Goal: Communication & Community: Answer question/provide support

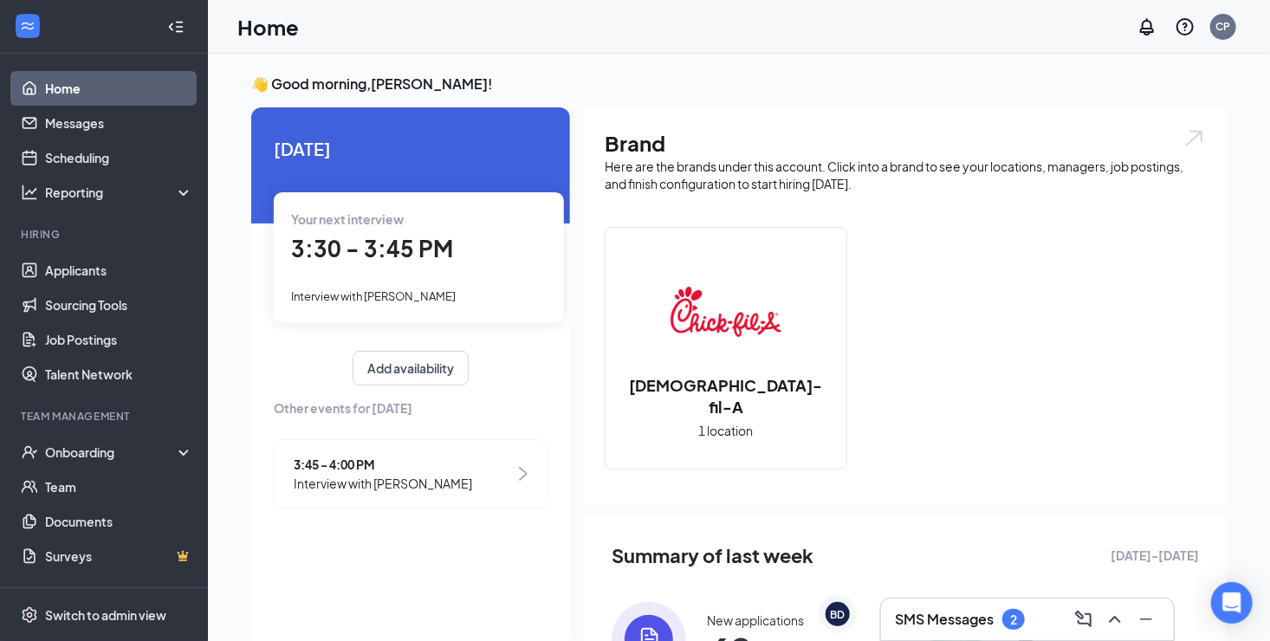
click at [922, 619] on h3 "SMS Messages" at bounding box center [944, 619] width 99 height 19
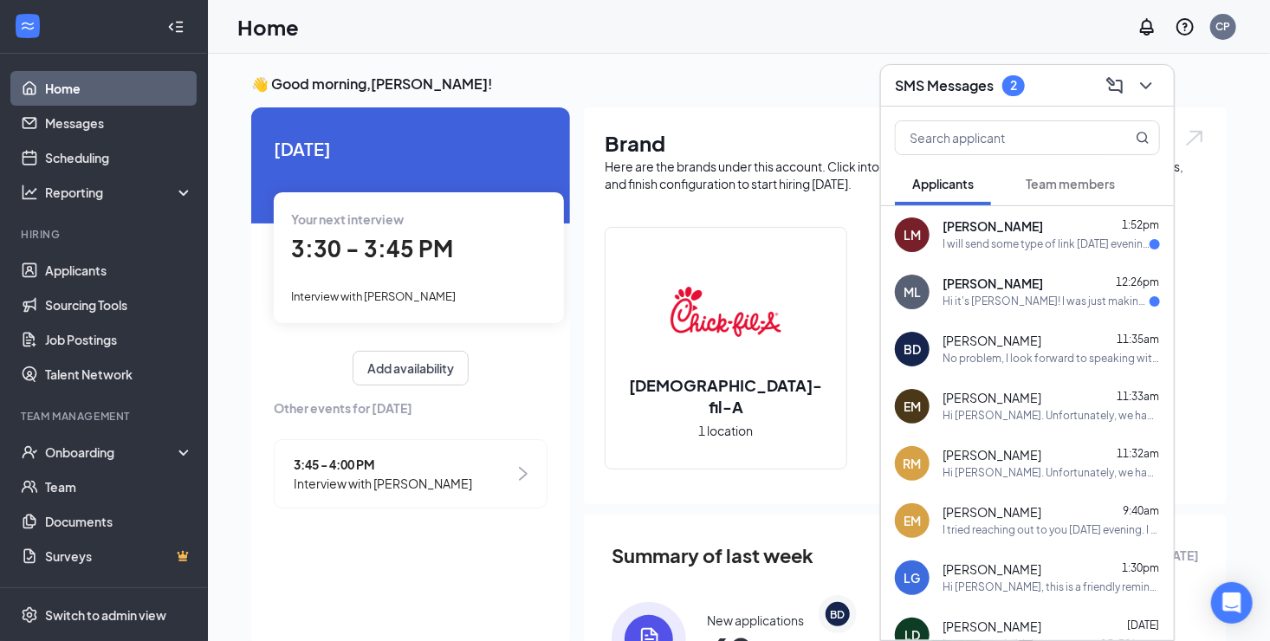
click at [978, 287] on span "[PERSON_NAME]" at bounding box center [992, 283] width 100 height 17
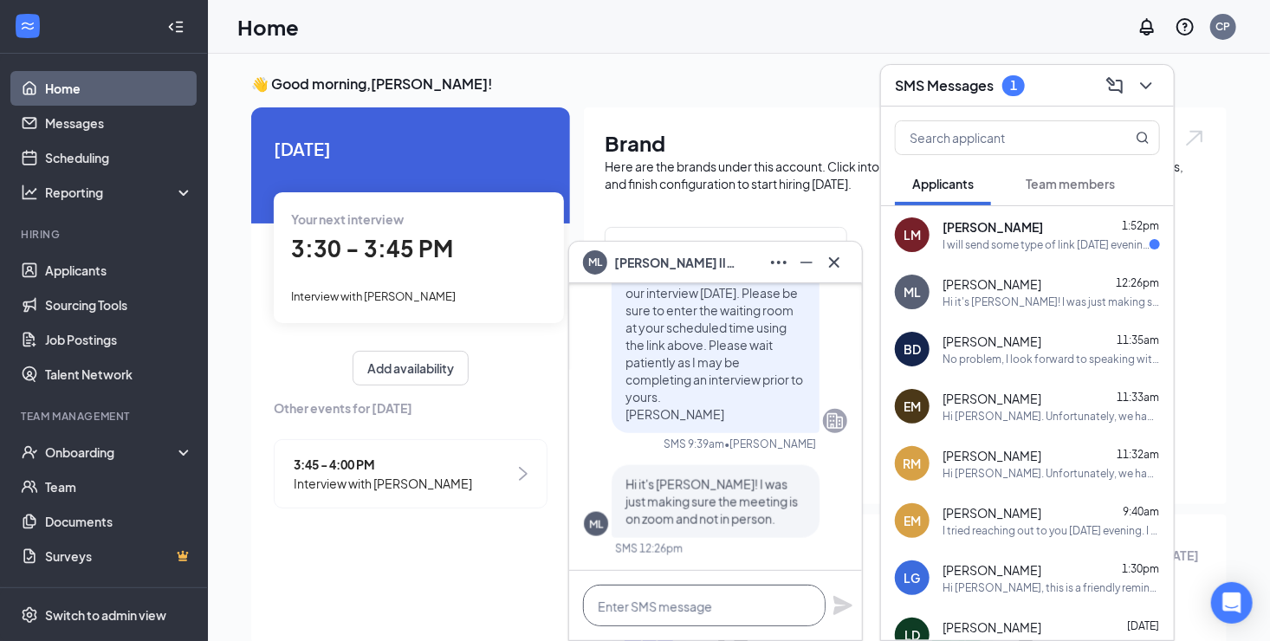
click at [727, 606] on textarea at bounding box center [704, 606] width 242 height 42
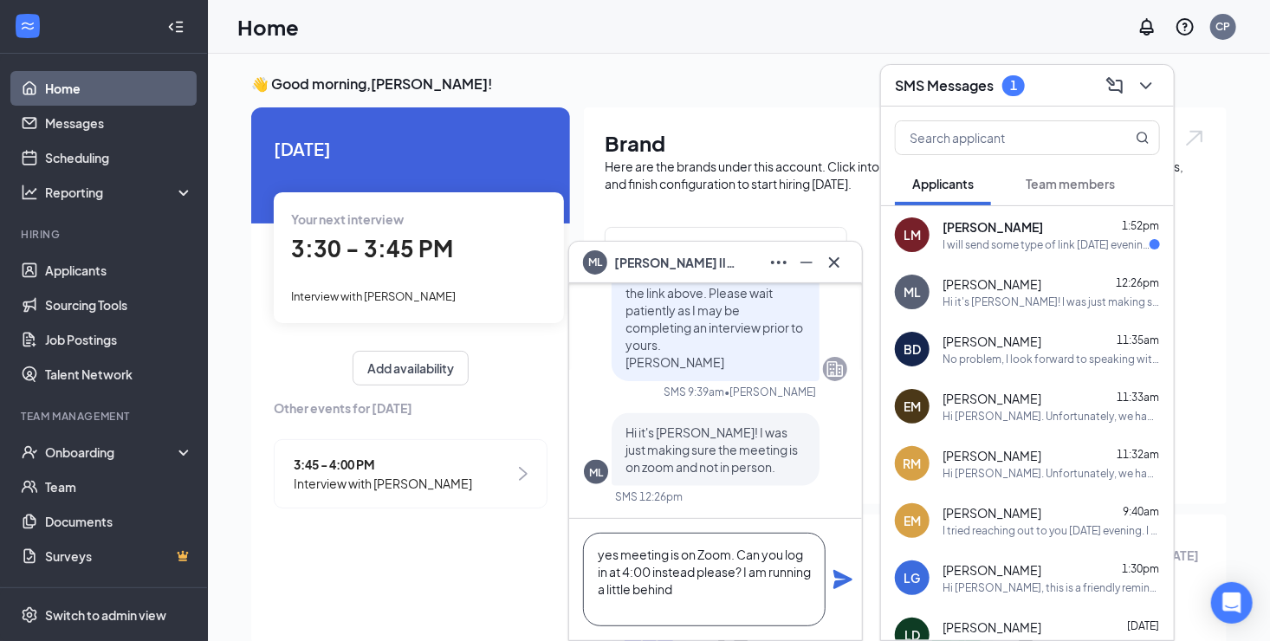
type textarea "yes meeting is on Zoom. Can you log in at 4:00 instead please? I am running a l…"
click at [846, 582] on icon "Plane" at bounding box center [842, 579] width 19 height 19
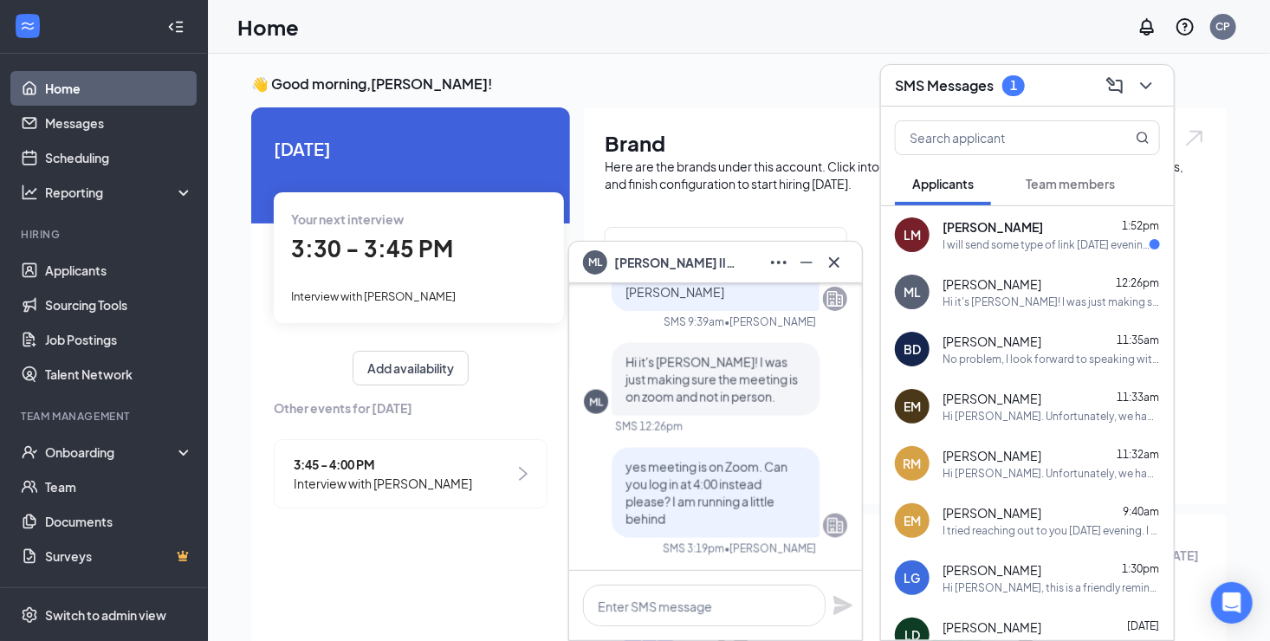
click at [1006, 242] on div "I will send some type of link [DATE] evening after 10:00 p.m. and it never did …" at bounding box center [1045, 244] width 207 height 15
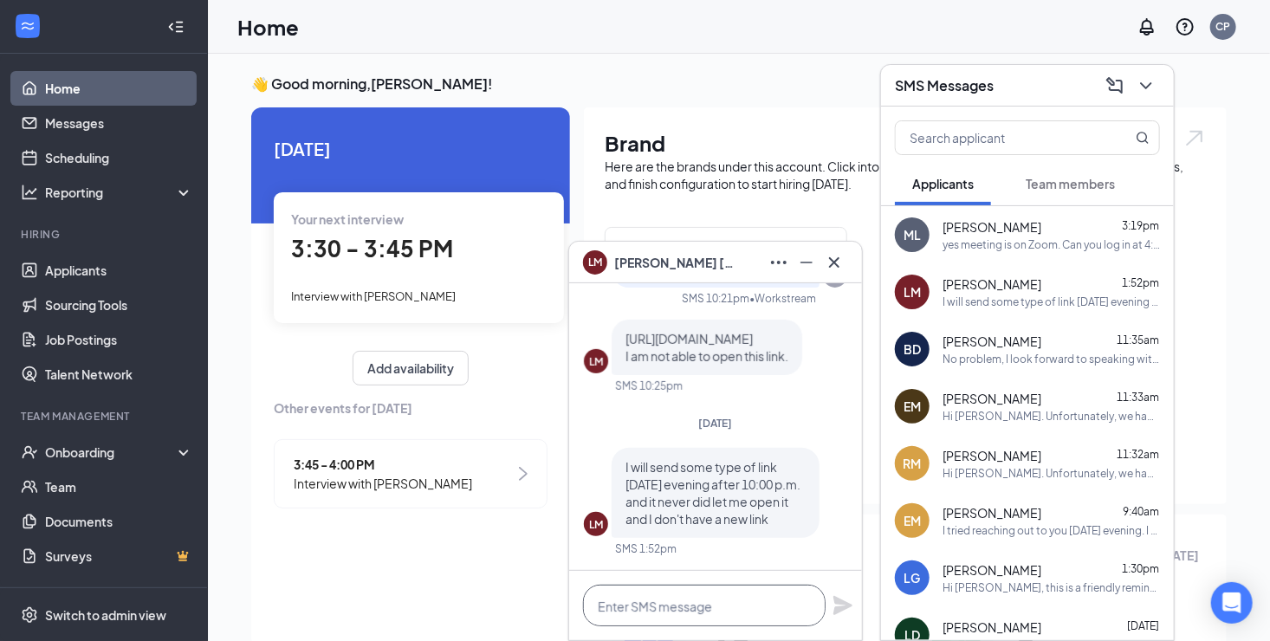
click at [658, 620] on textarea at bounding box center [704, 606] width 242 height 42
type textarea "i will send you a reschedule in 30 min"
click at [842, 614] on icon "Plane" at bounding box center [842, 605] width 21 height 21
